Goal: Check status: Verify the current state of an ongoing process or item

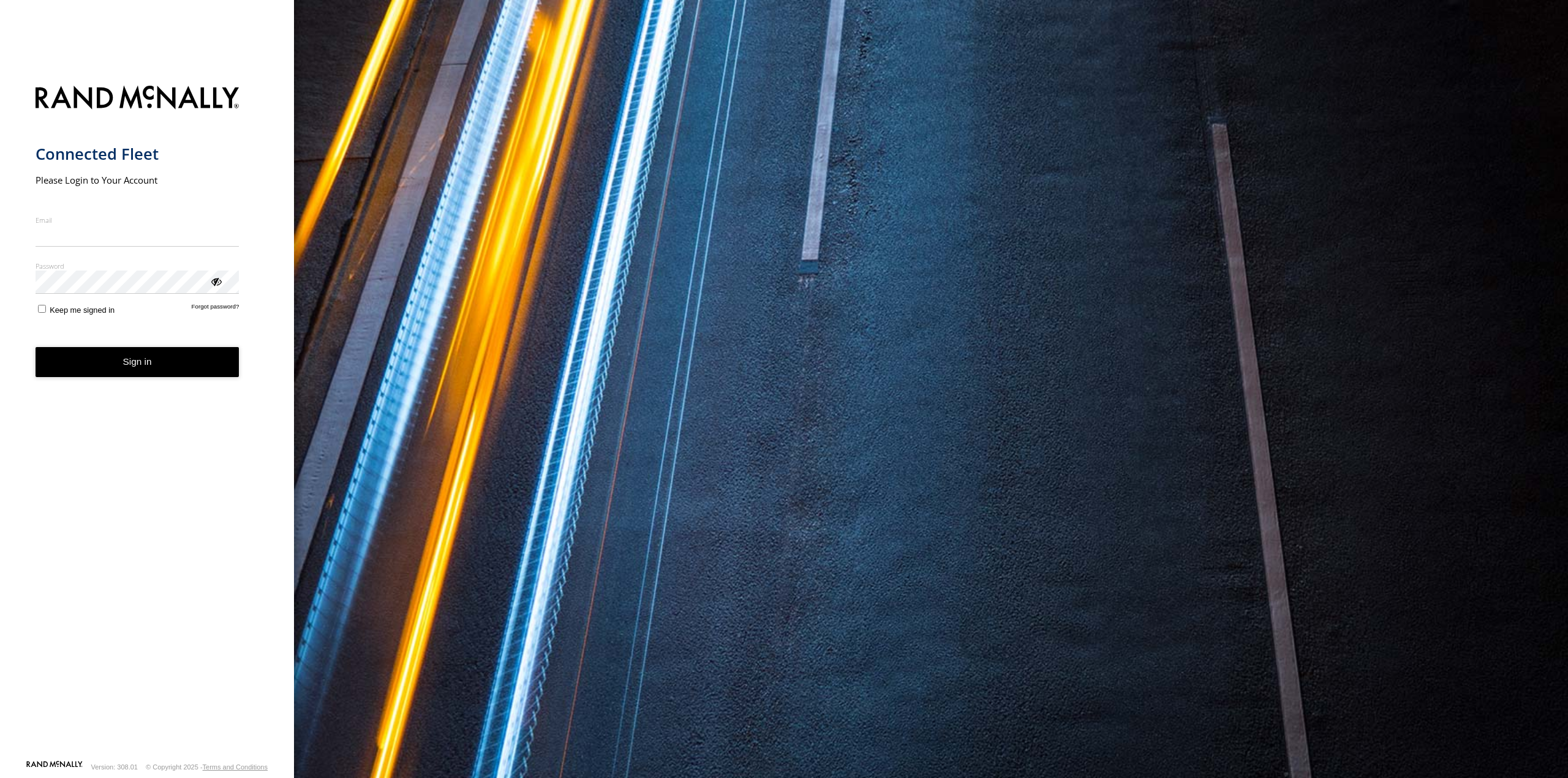
type input "**********"
click at [107, 376] on button "Sign in" at bounding box center [137, 362] width 204 height 30
click at [107, 365] on button "Sign in" at bounding box center [137, 362] width 204 height 30
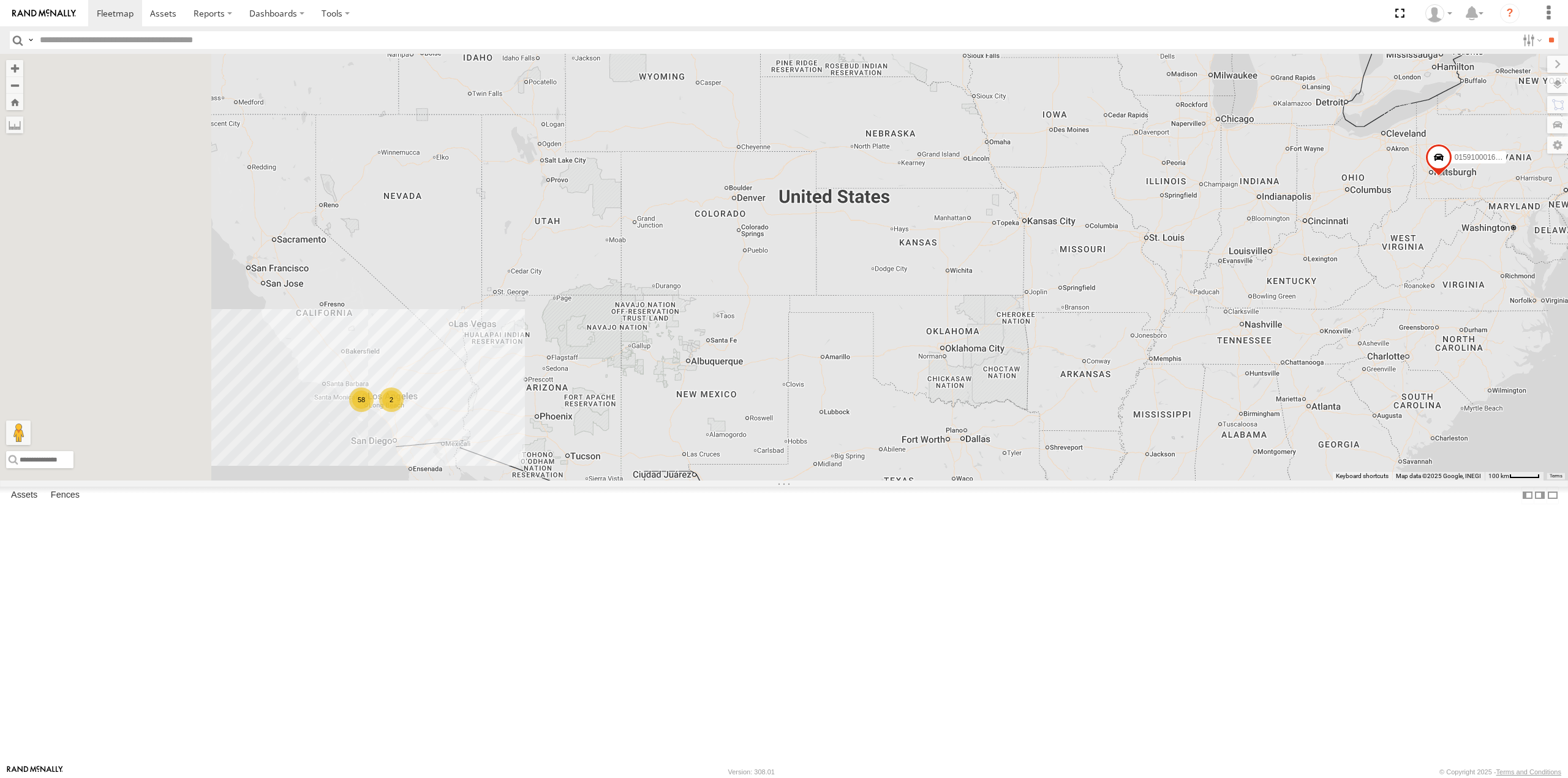
drag, startPoint x: 580, startPoint y: 538, endPoint x: 754, endPoint y: 568, distance: 176.6
click at [754, 480] on div "015910001673808 58 2" at bounding box center [784, 266] width 1568 height 426
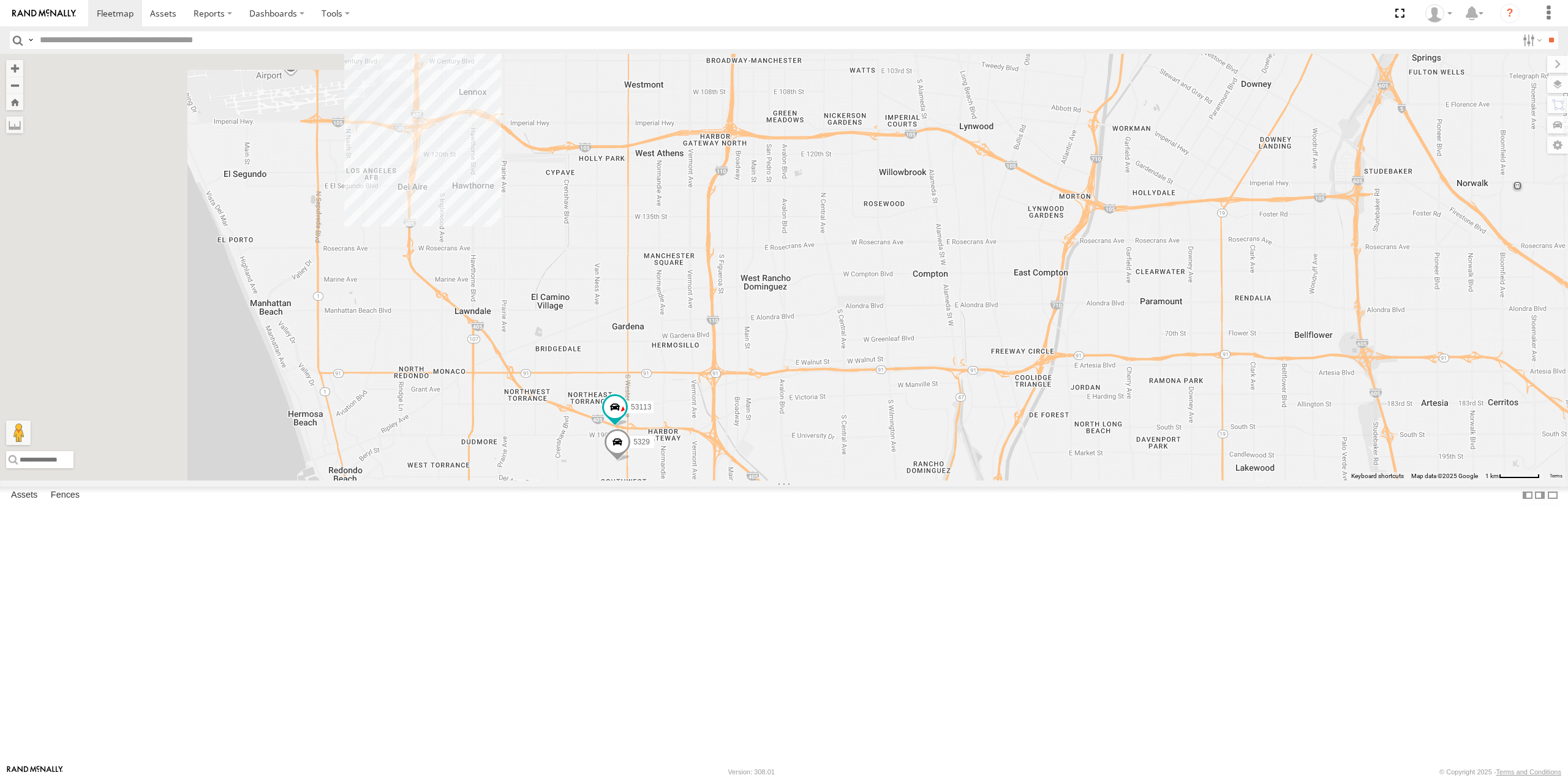
drag, startPoint x: 633, startPoint y: 467, endPoint x: 963, endPoint y: 581, distance: 349.1
click at [961, 480] on div "015910001673808 5391 5367 5329 2 53113" at bounding box center [784, 266] width 1568 height 426
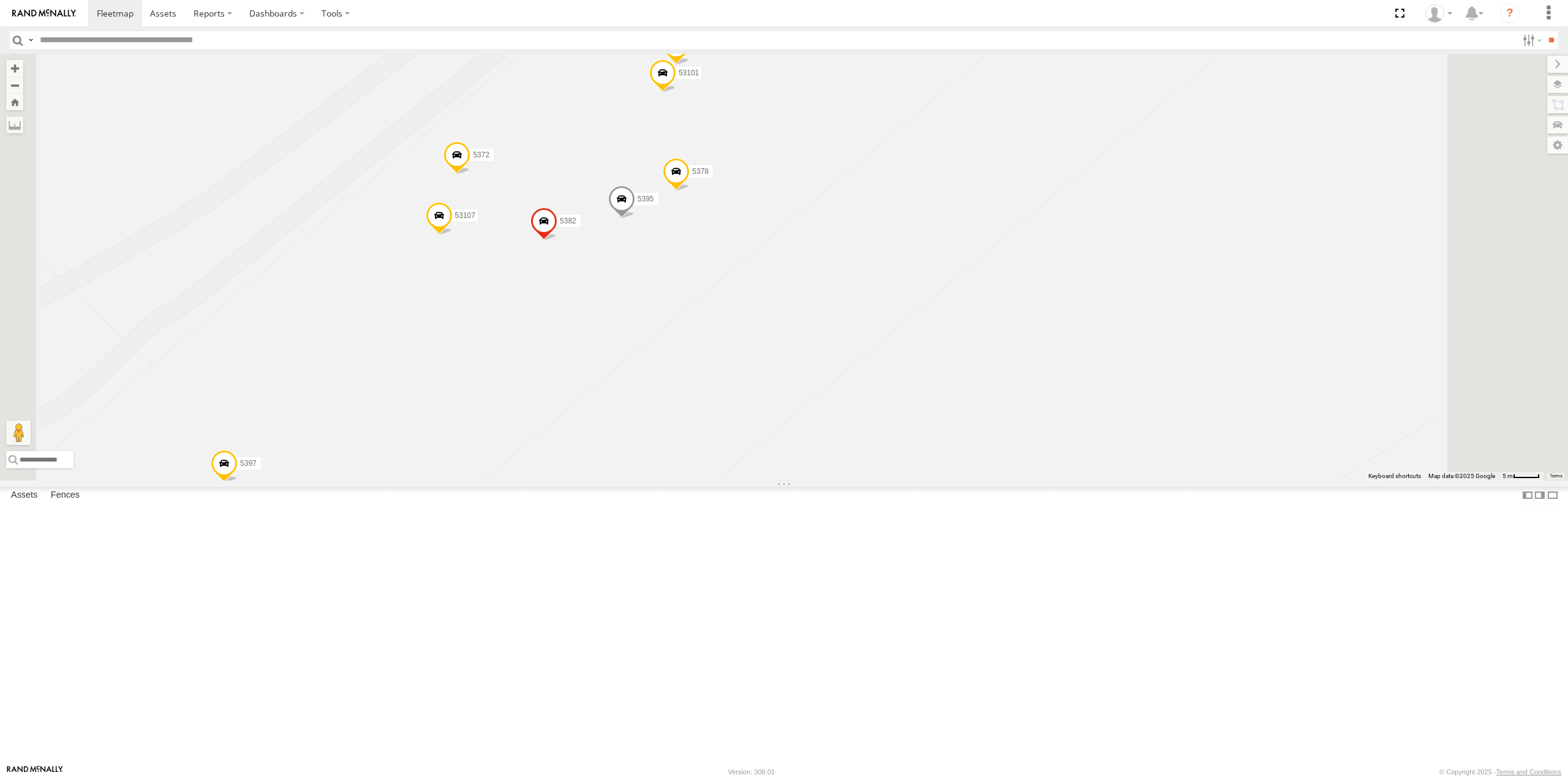
drag, startPoint x: 1020, startPoint y: 144, endPoint x: 939, endPoint y: 376, distance: 245.7
click at [939, 376] on div "015910001673808 5391 5367 5329 53113 5397 5334 5382 5395 5381 5378 5385 53107 5…" at bounding box center [784, 266] width 1568 height 426
